Goal: Information Seeking & Learning: Learn about a topic

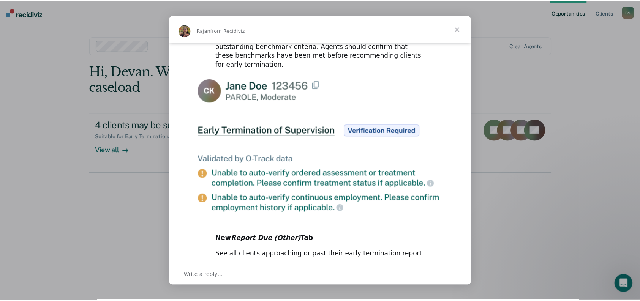
scroll to position [394, 0]
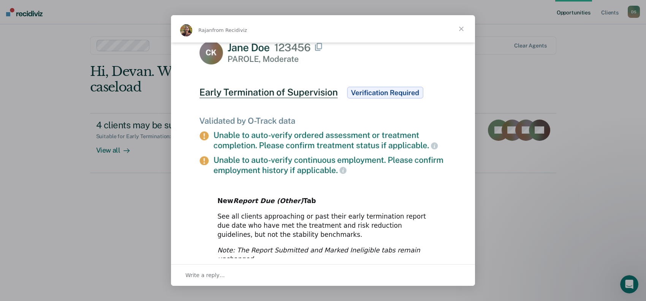
click at [461, 29] on span "Close" at bounding box center [461, 28] width 27 height 27
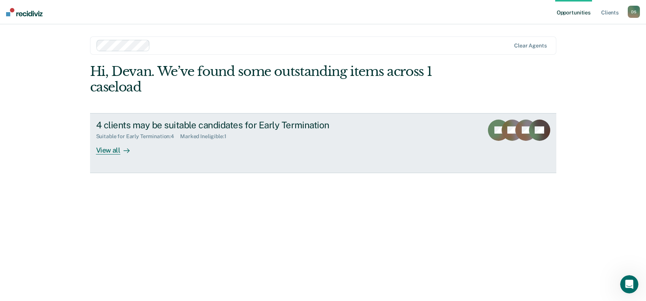
click at [105, 151] on div "View all" at bounding box center [117, 147] width 43 height 15
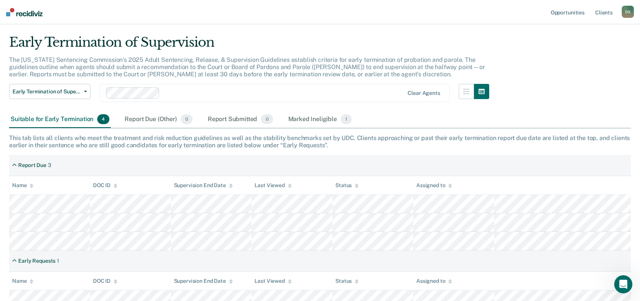
scroll to position [5, 0]
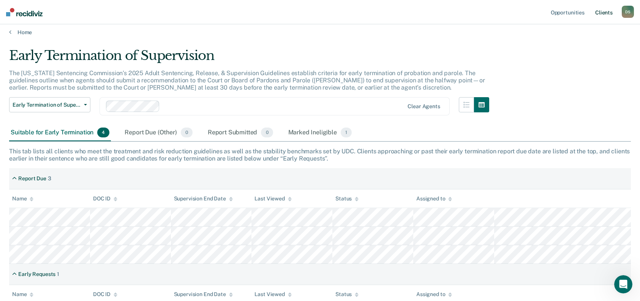
click at [607, 13] on link "Client s" at bounding box center [604, 12] width 21 height 24
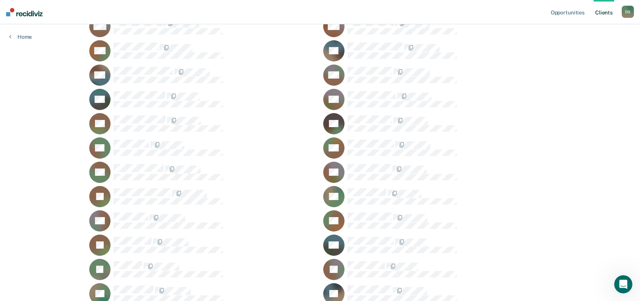
scroll to position [646, 0]
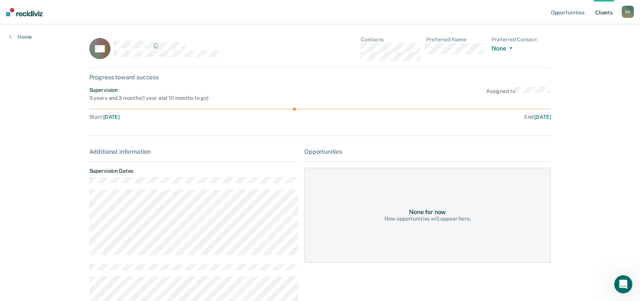
click at [294, 109] on circle at bounding box center [294, 109] width 3 height 3
click at [293, 120] on div "Start : [DATE]" at bounding box center [204, 117] width 231 height 6
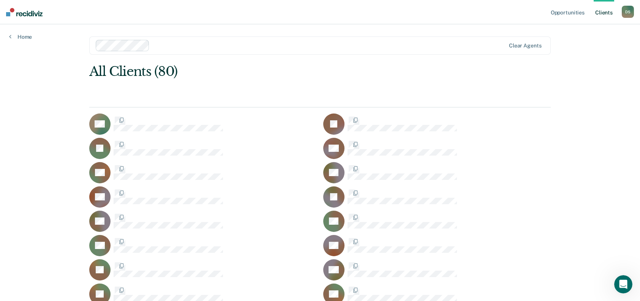
scroll to position [646, 0]
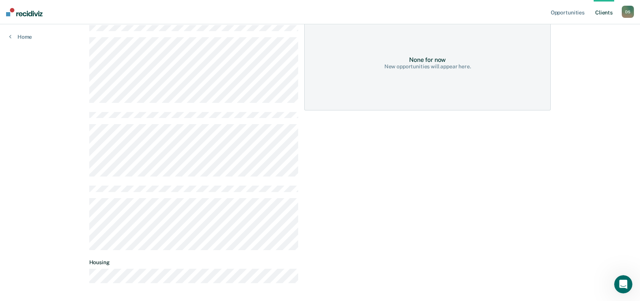
scroll to position [180, 0]
